Goal: Information Seeking & Learning: Learn about a topic

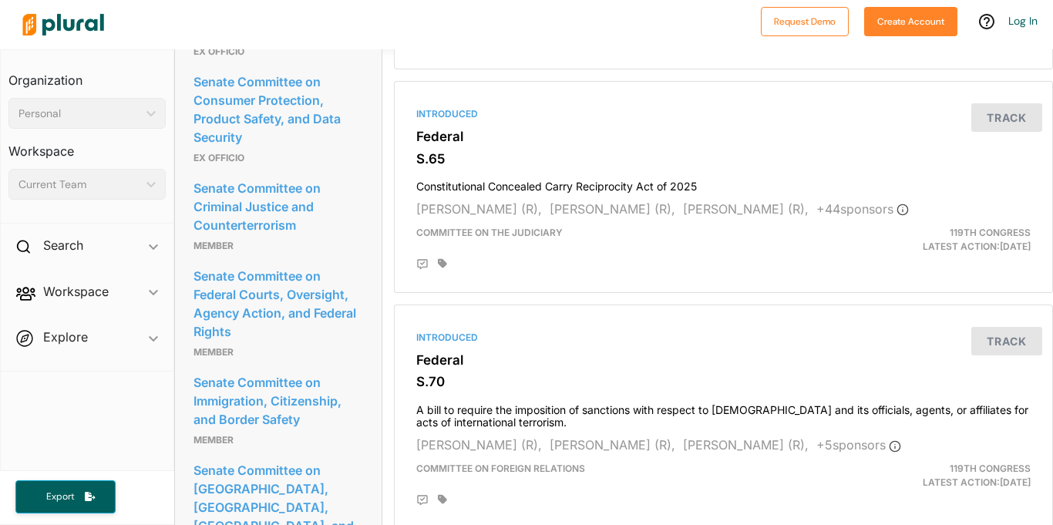
scroll to position [2122, 0]
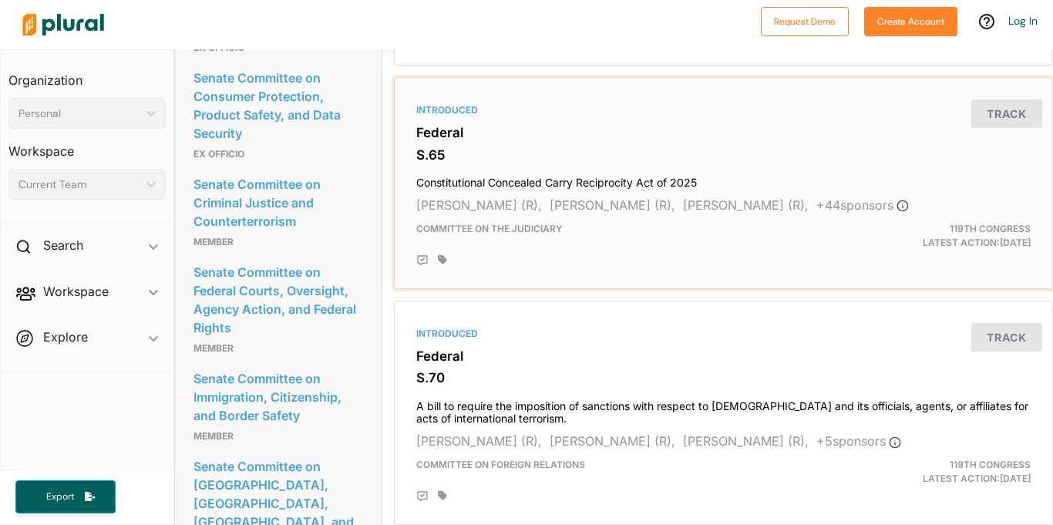
click at [584, 236] on div "Committee on the Judiciary" at bounding box center [617, 236] width 425 height 28
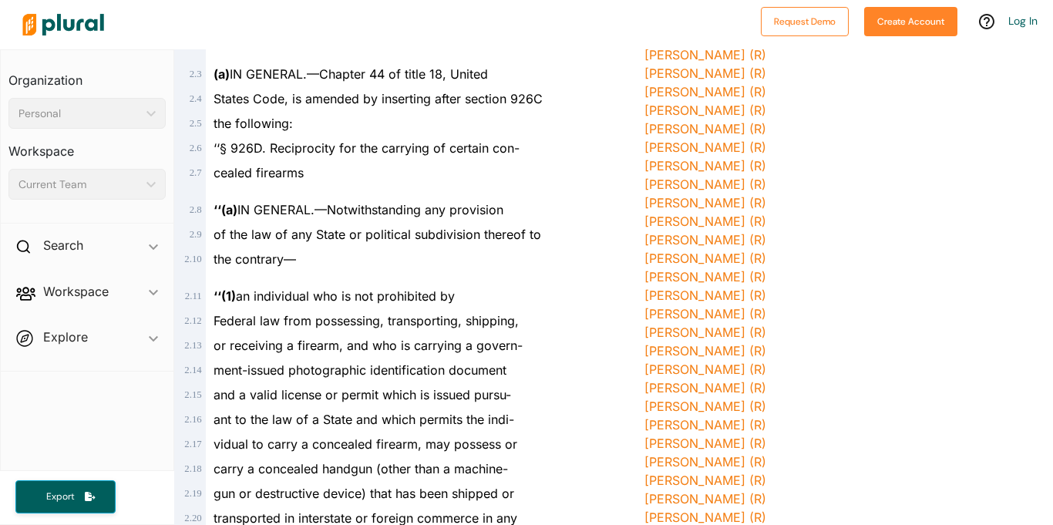
scroll to position [440, 0]
